Goal: Obtain resource: Obtain resource

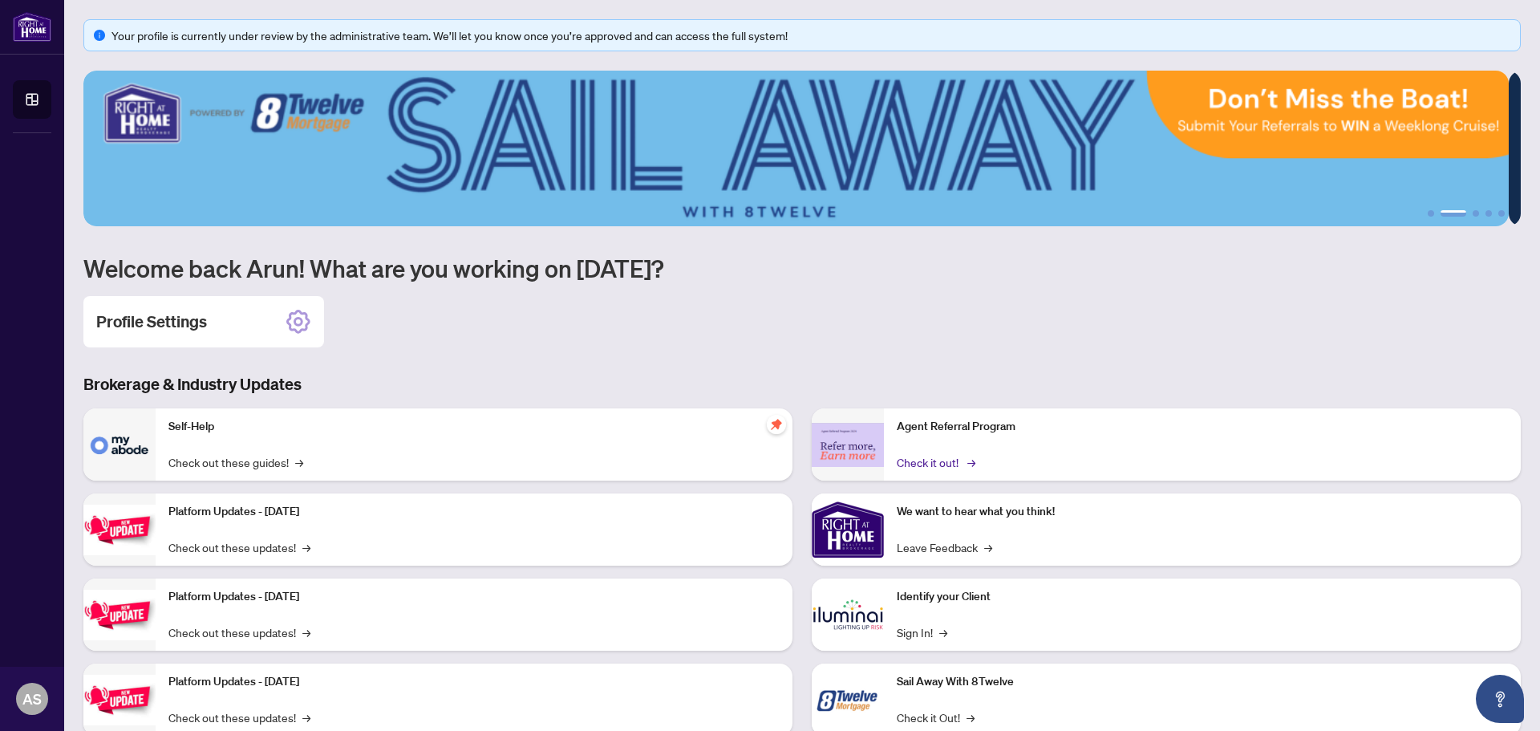
scroll to position [47, 0]
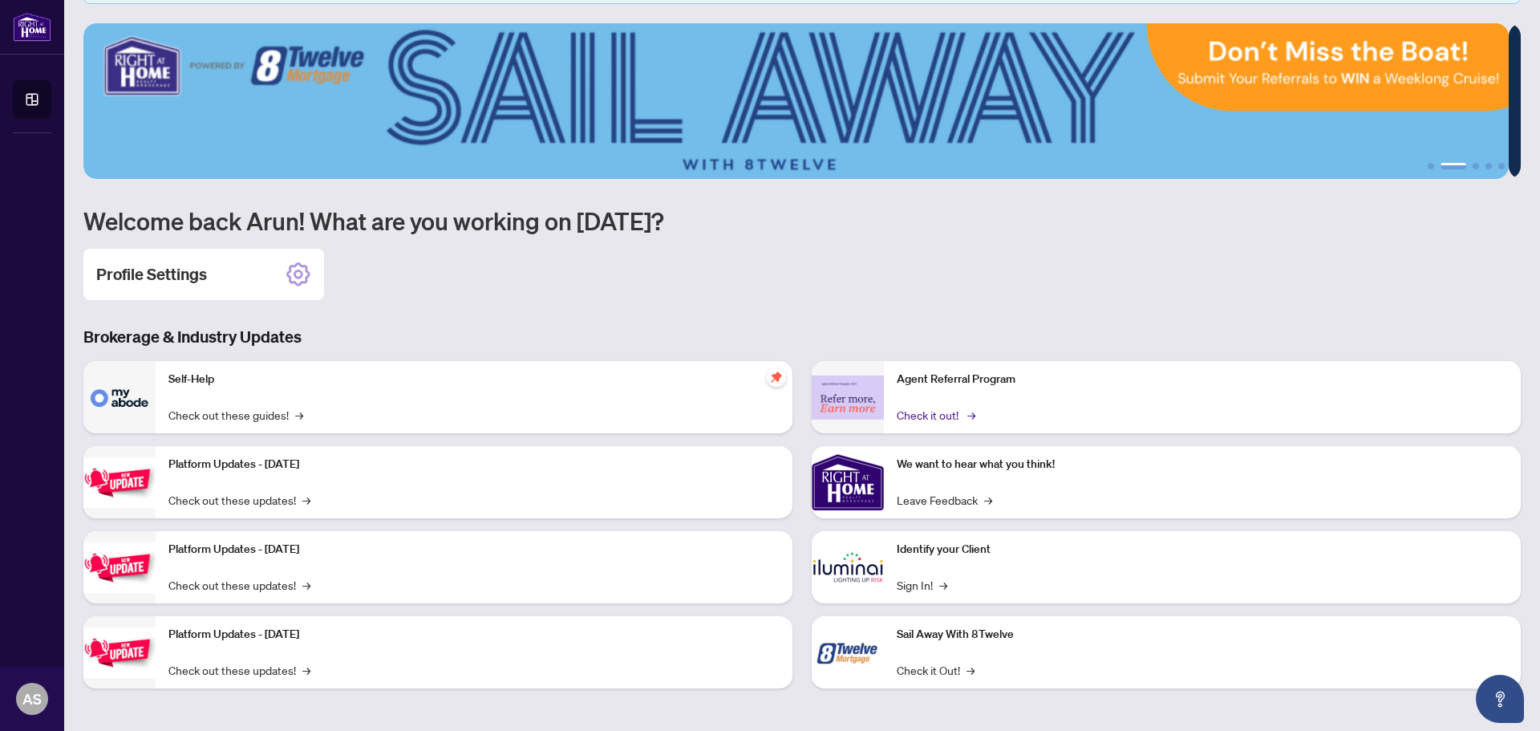
click at [917, 418] on link "Check it out! →" at bounding box center [935, 415] width 76 height 18
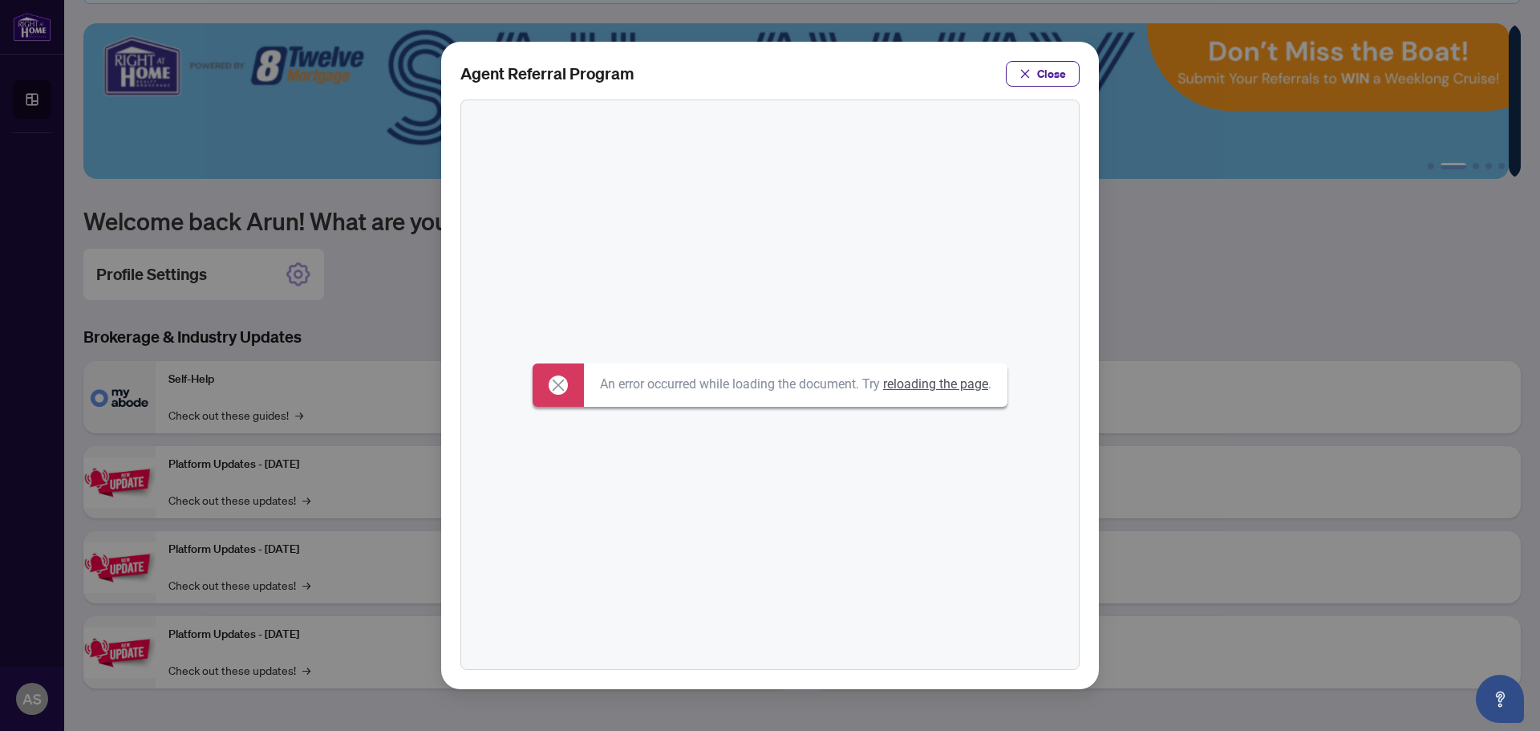
click at [935, 382] on link "reloading the page" at bounding box center [935, 383] width 105 height 15
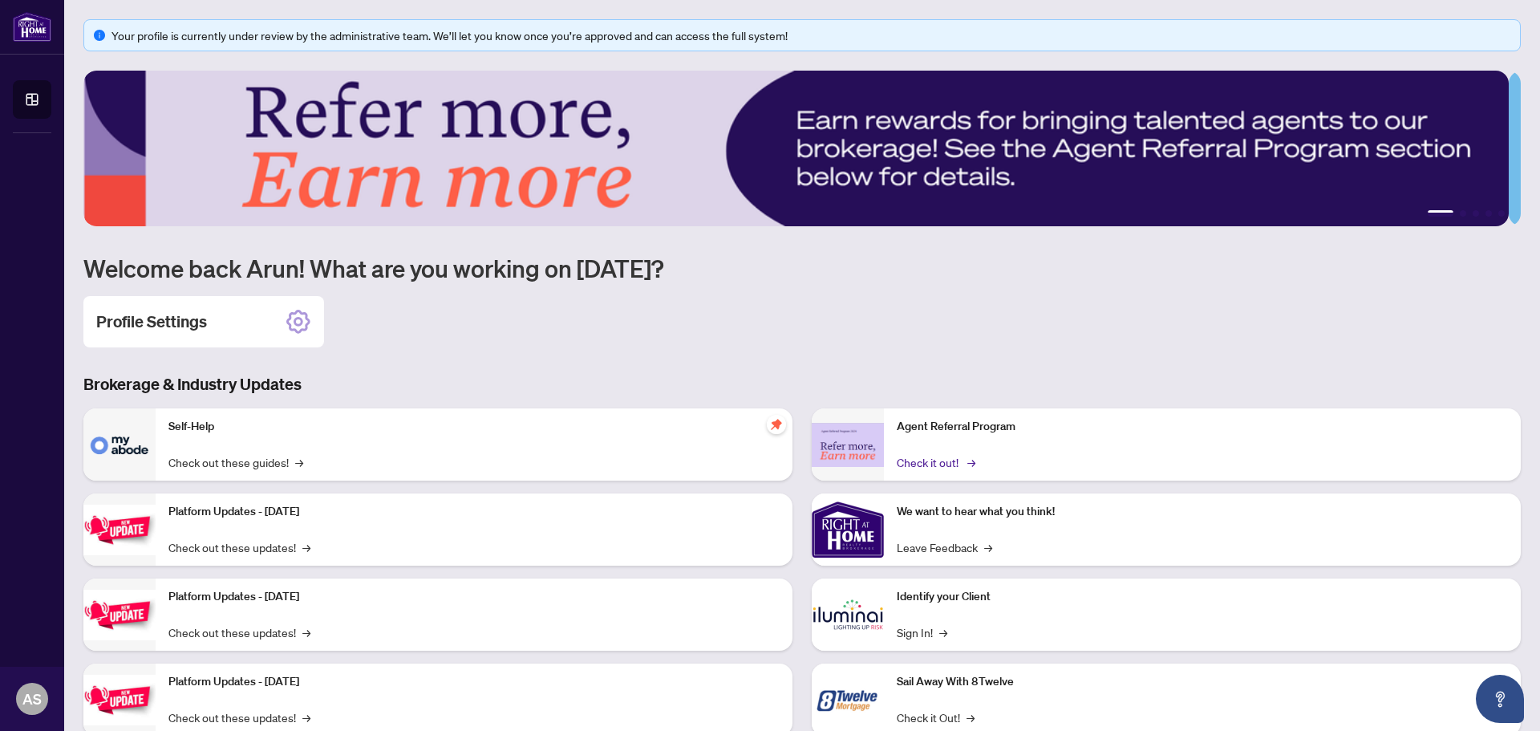
click at [921, 460] on link "Check it out! →" at bounding box center [935, 462] width 76 height 18
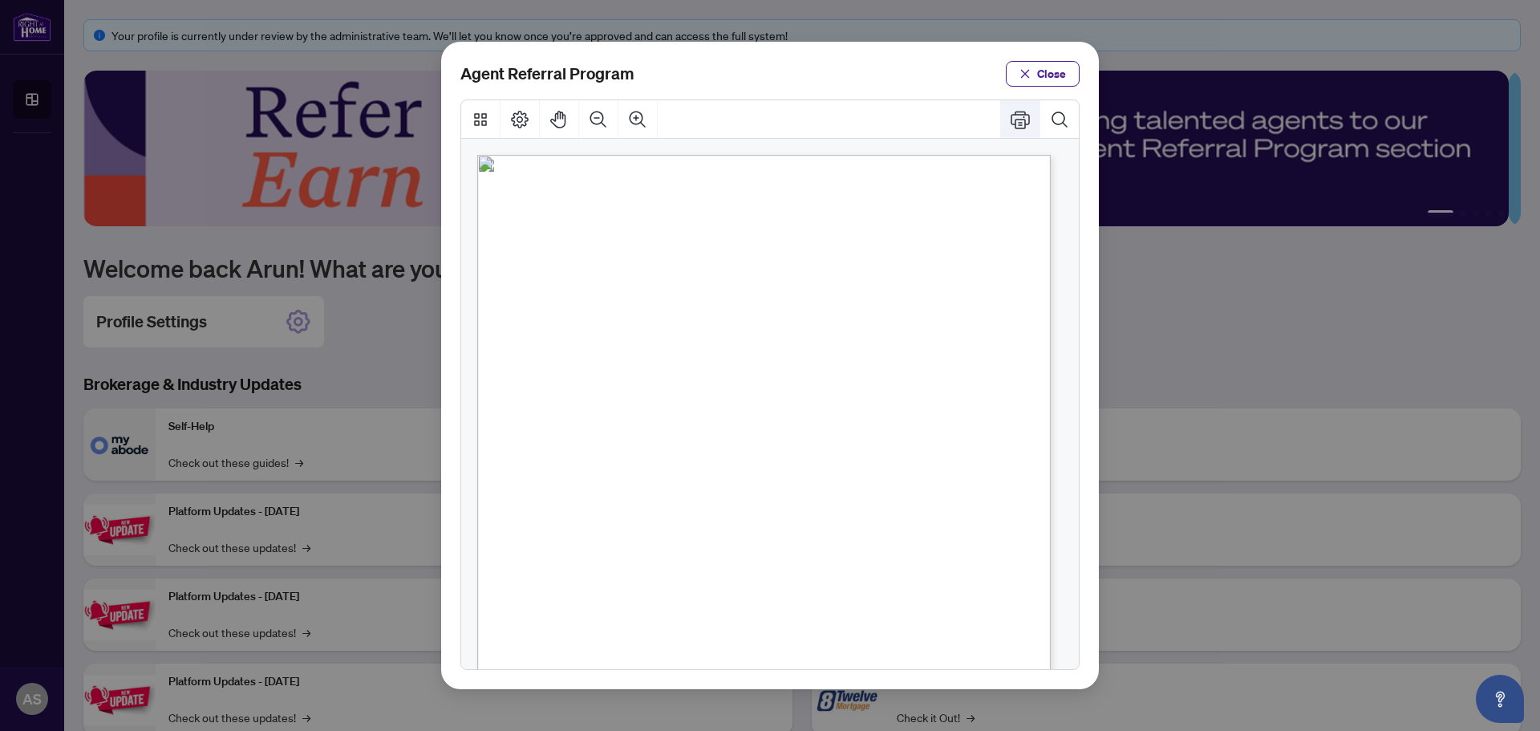
click at [1019, 120] on icon "Print" at bounding box center [1019, 119] width 19 height 19
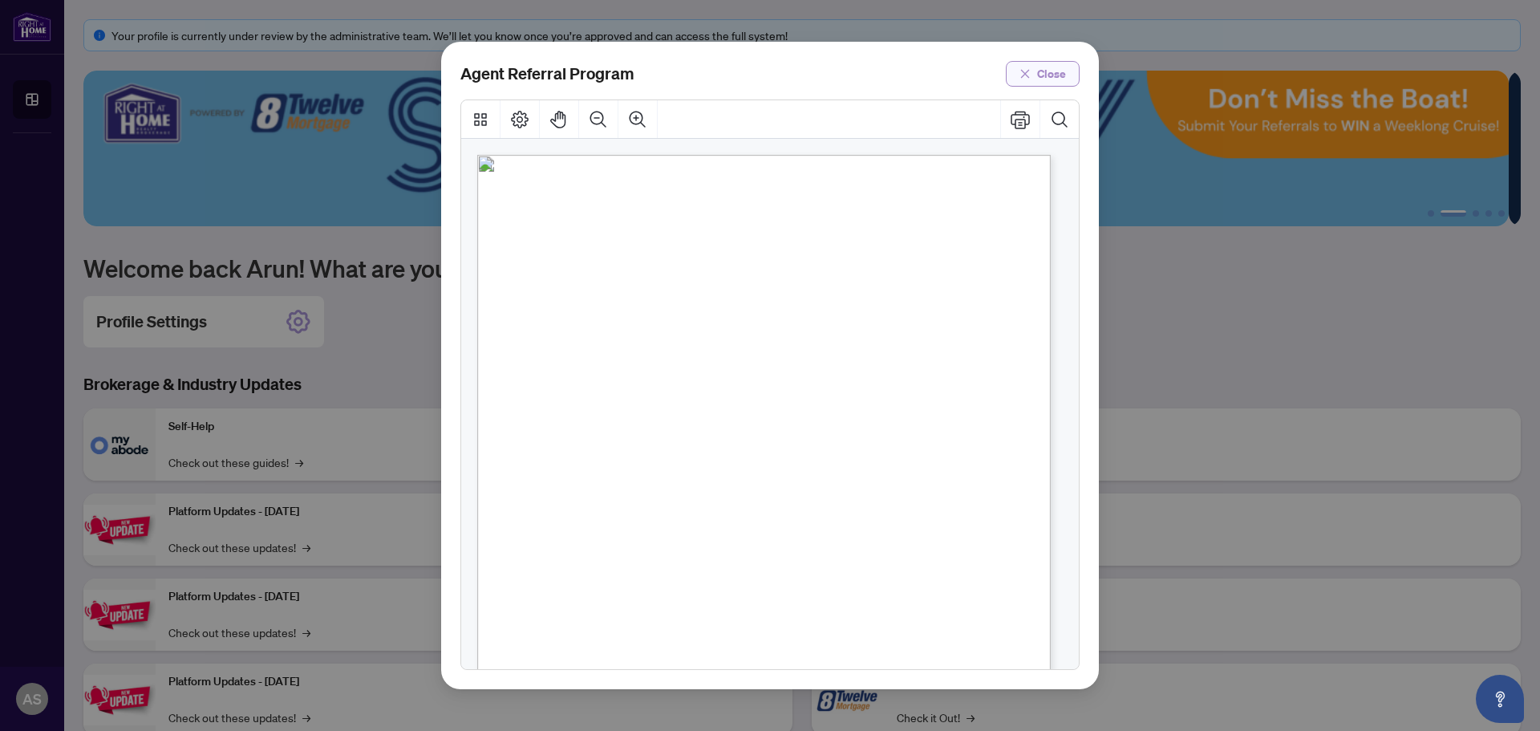
click at [1050, 77] on span "Close" at bounding box center [1051, 74] width 29 height 26
